Goal: Task Accomplishment & Management: Manage account settings

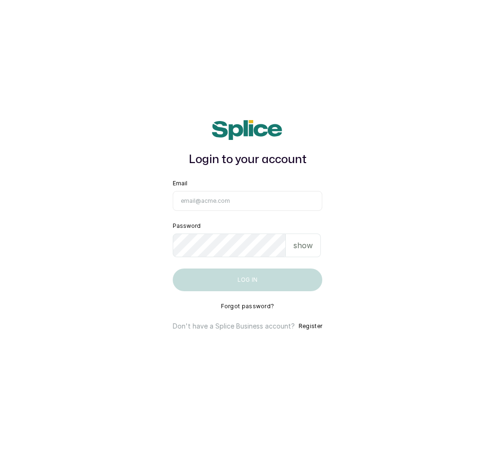
click at [205, 204] on input "Email" at bounding box center [248, 201] width 150 height 20
type input "F"
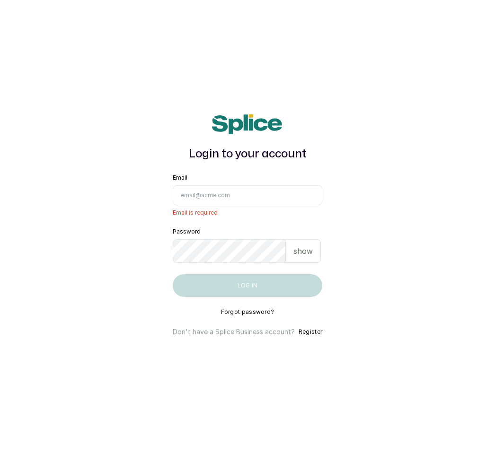
type input "F"
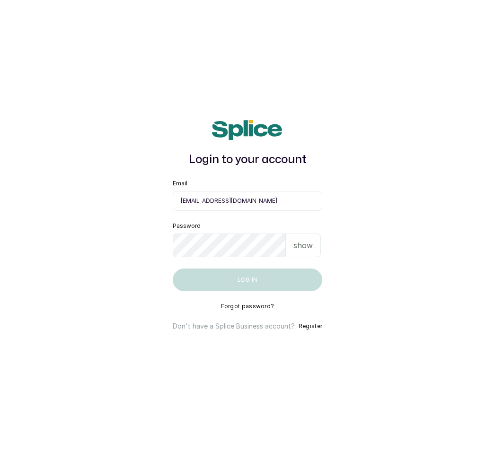
type input "[EMAIL_ADDRESS][DOMAIN_NAME]"
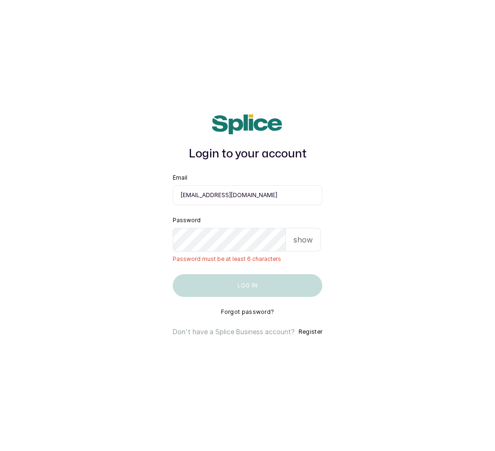
click at [305, 242] on p "show" at bounding box center [302, 239] width 19 height 11
click at [309, 246] on p "hide" at bounding box center [304, 239] width 15 height 11
click at [308, 245] on p "show" at bounding box center [302, 239] width 19 height 11
click at [304, 243] on p "hide" at bounding box center [304, 239] width 15 height 11
click at [311, 240] on div "show" at bounding box center [303, 240] width 35 height 24
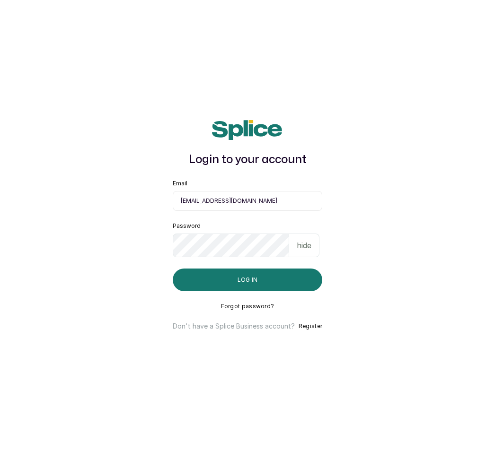
click at [304, 251] on p "hide" at bounding box center [304, 245] width 15 height 11
click at [258, 284] on button "Log in" at bounding box center [248, 280] width 150 height 23
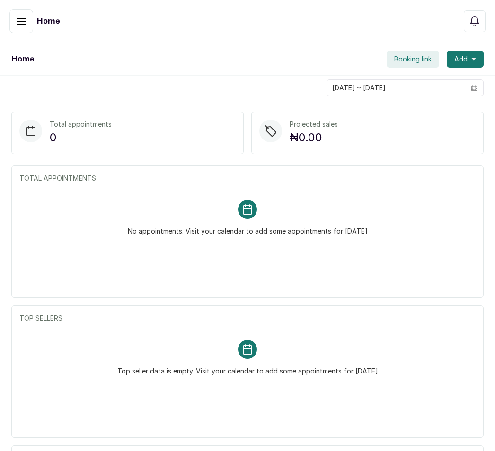
click at [44, 27] on div "Home" at bounding box center [71, 21] width 125 height 24
click at [52, 19] on h1 "Home" at bounding box center [48, 21] width 23 height 11
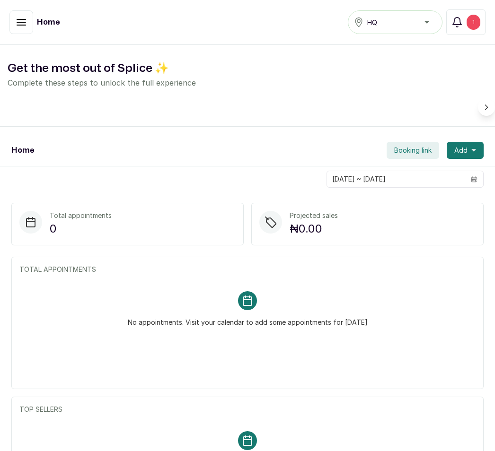
click at [27, 16] on button "button" at bounding box center [21, 22] width 24 height 24
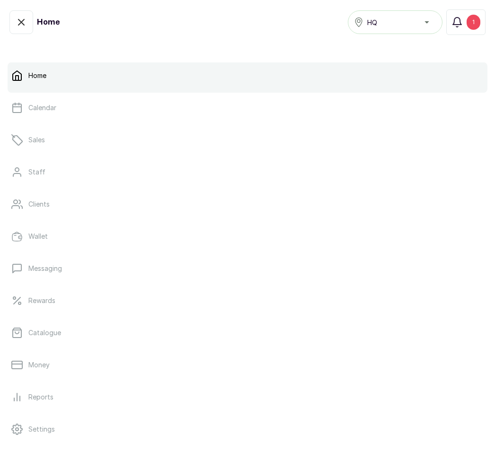
click at [67, 334] on link "Catalogue" at bounding box center [248, 333] width 480 height 26
